Goal: Navigation & Orientation: Find specific page/section

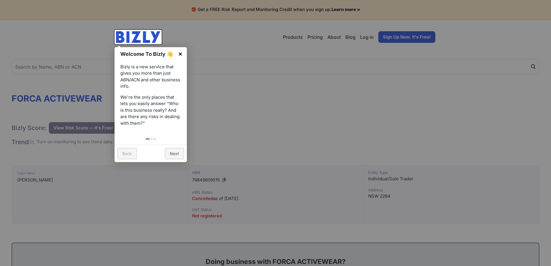
click at [181, 54] on link "×" at bounding box center [180, 53] width 13 height 13
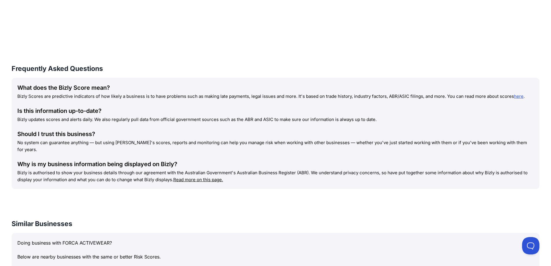
scroll to position [665, 0]
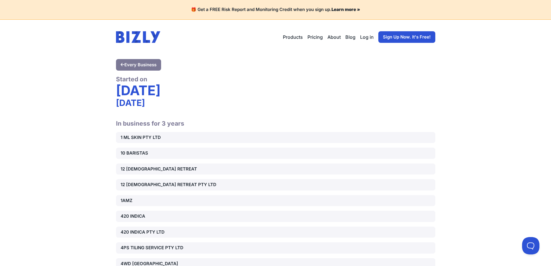
click at [133, 62] on link "Every Business" at bounding box center [138, 65] width 45 height 12
